Goal: Navigation & Orientation: Find specific page/section

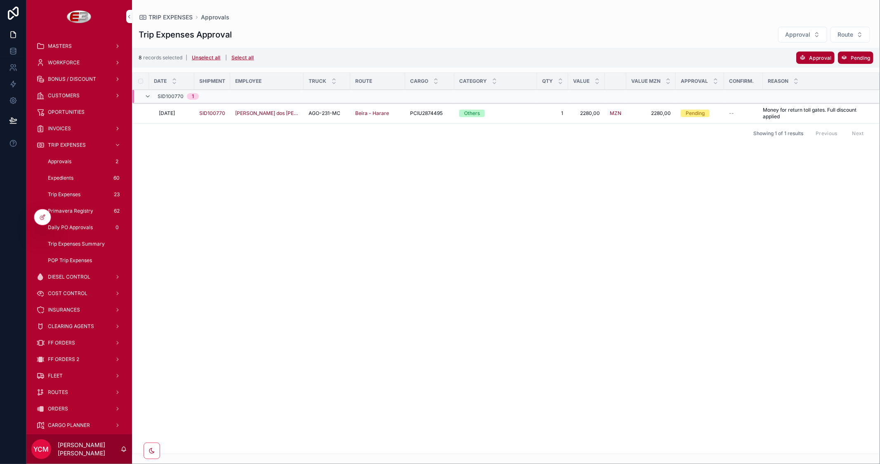
click at [81, 291] on span "COST CONTROL" at bounding box center [68, 293] width 40 height 7
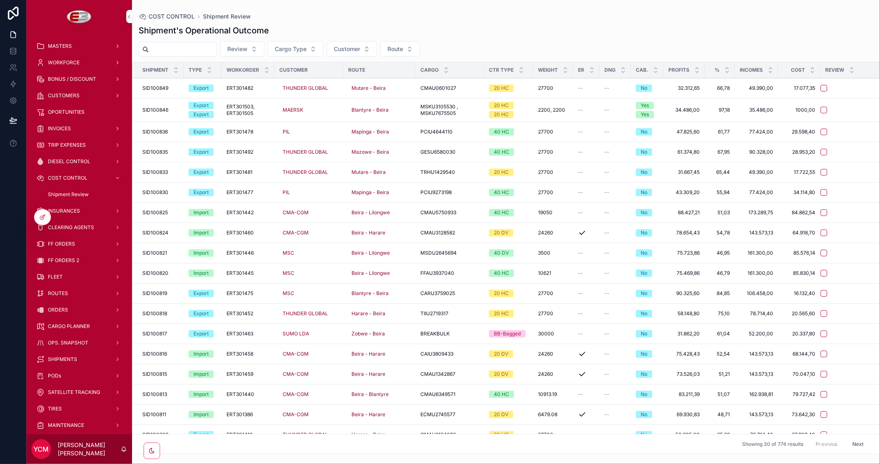
click at [73, 324] on span "CARGO PLANNER" at bounding box center [69, 326] width 42 height 7
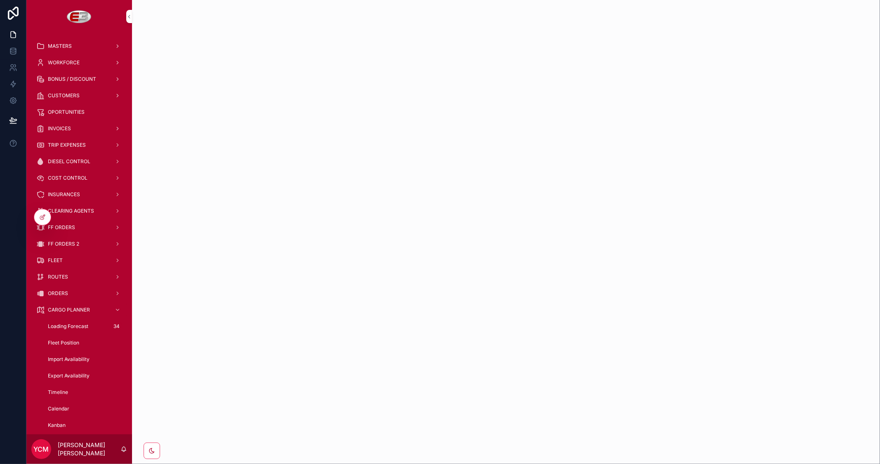
click at [68, 341] on span "Fleet Position" at bounding box center [63, 343] width 31 height 7
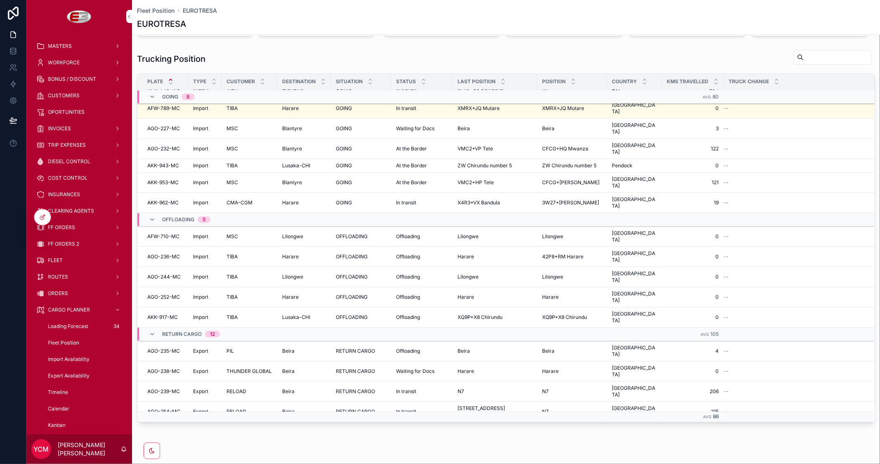
scroll to position [92, 0]
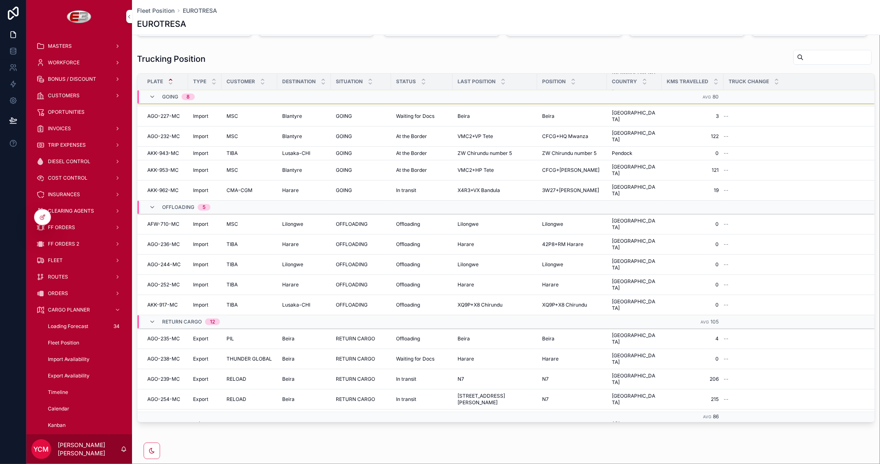
click at [568, 376] on div "N7 N7" at bounding box center [572, 379] width 60 height 7
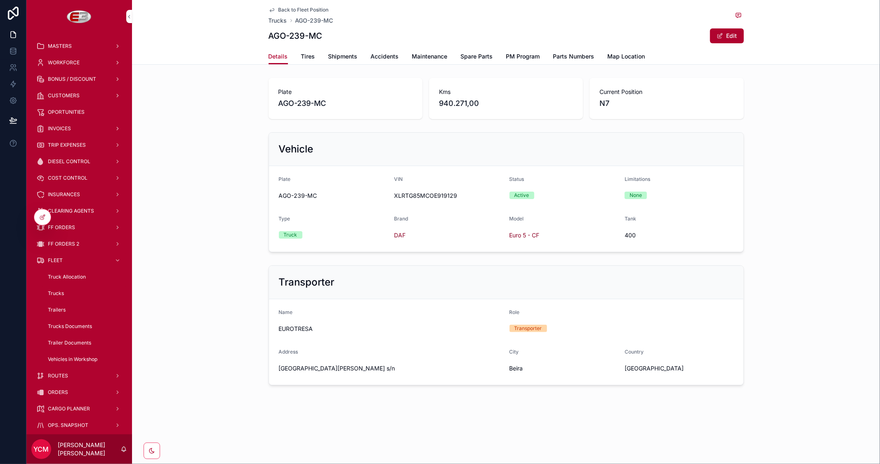
click at [634, 59] on span "Map Location" at bounding box center [626, 56] width 38 height 8
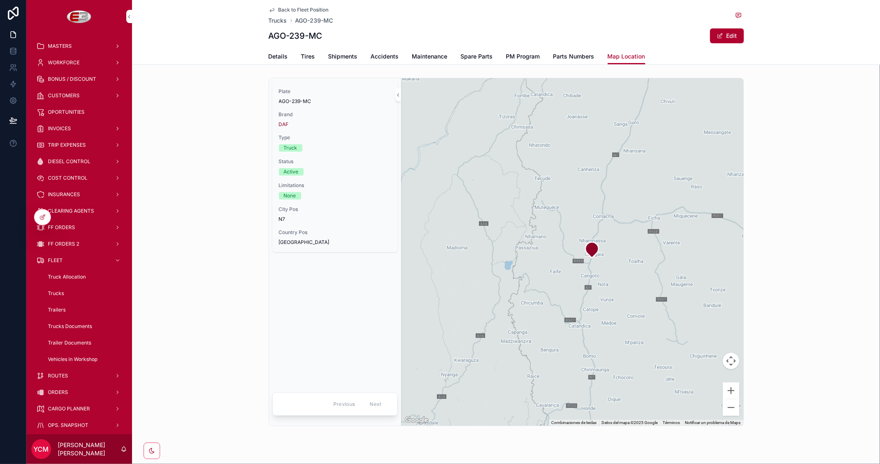
click at [287, 10] on span "Back to Fleet Position" at bounding box center [303, 10] width 50 height 7
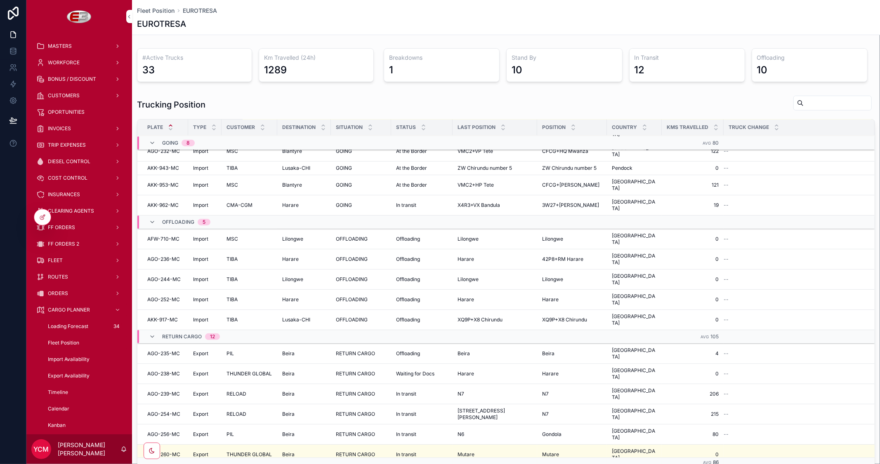
scroll to position [137, 0]
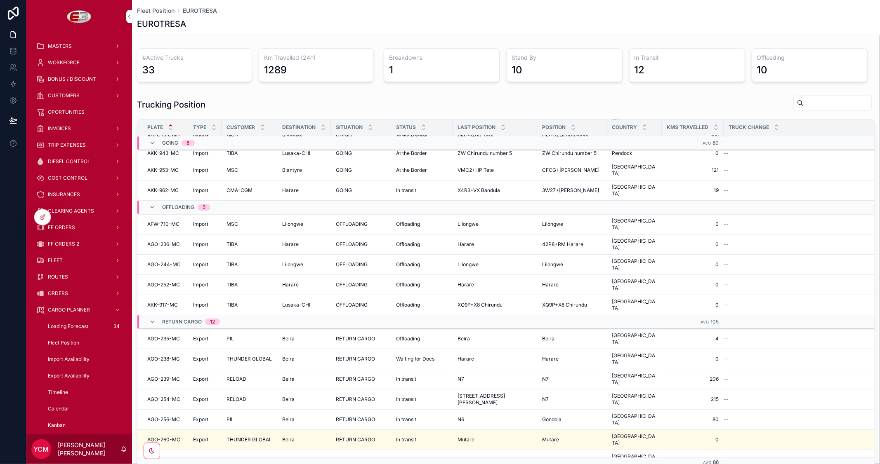
click at [0, 0] on button "Show Map" at bounding box center [0, 0] width 0 height 0
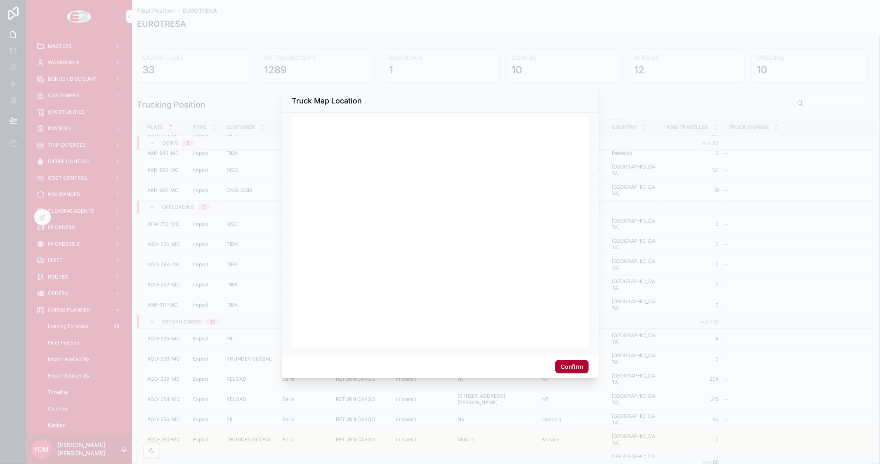
click at [572, 363] on button "Confirm" at bounding box center [571, 366] width 33 height 13
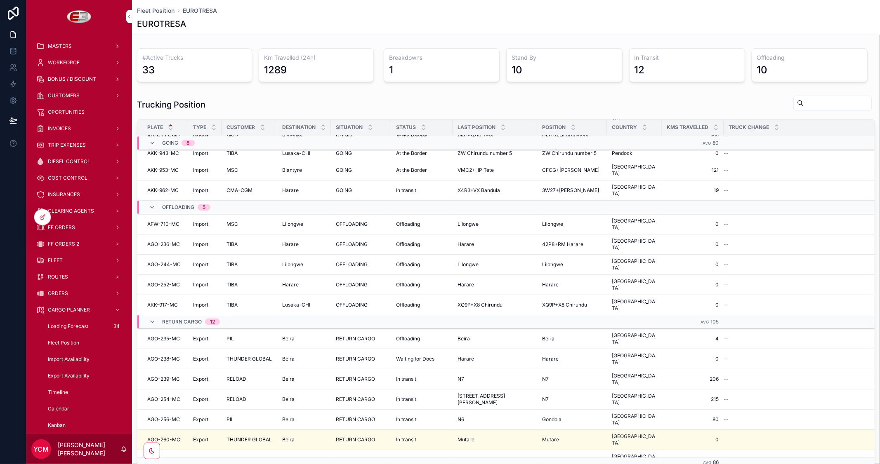
click at [0, 0] on span "Show Map" at bounding box center [0, 0] width 0 height 0
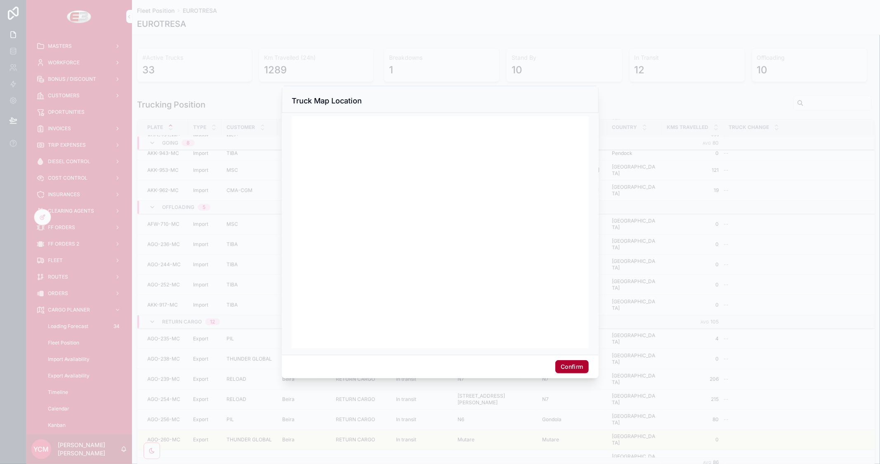
click at [572, 370] on button "Confirm" at bounding box center [571, 366] width 33 height 13
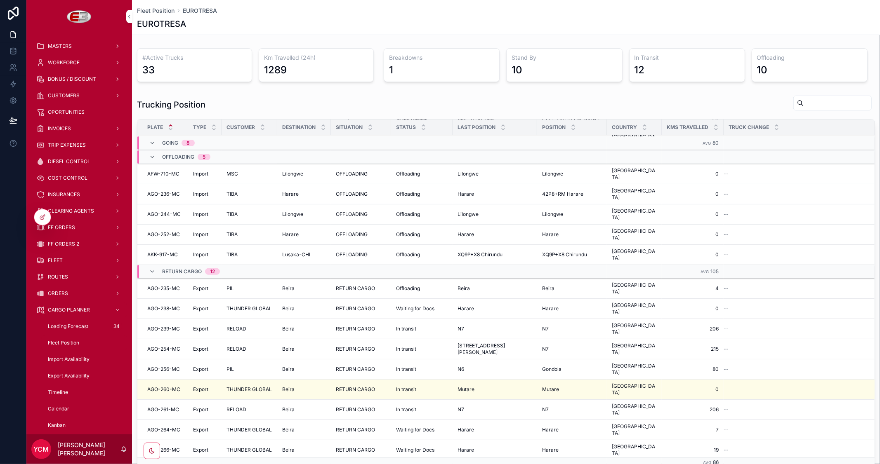
scroll to position [192, 0]
